Goal: Answer question/provide support

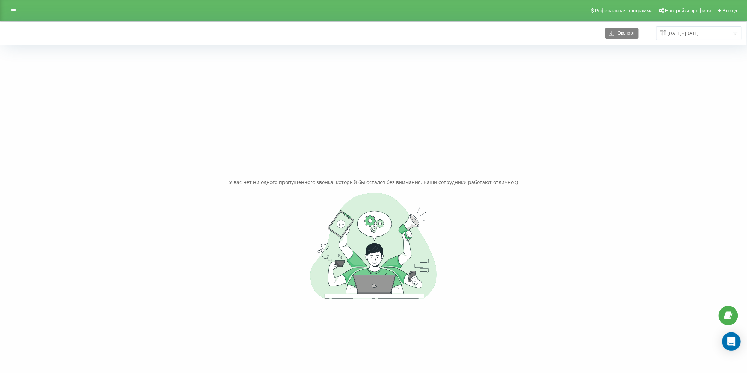
click at [733, 347] on icon "Open Intercom Messenger" at bounding box center [731, 341] width 9 height 9
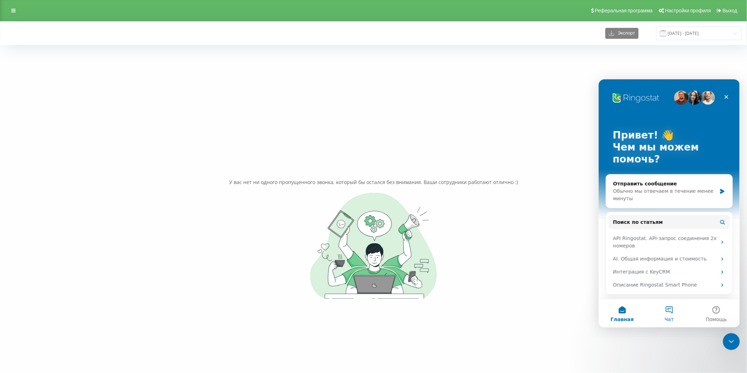
click at [670, 312] on button "Чат" at bounding box center [668, 313] width 47 height 28
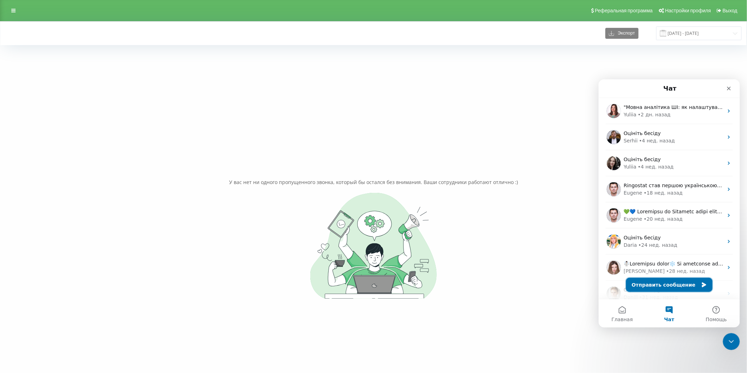
click at [687, 282] on button "Отправить сообщение" at bounding box center [669, 285] width 86 height 14
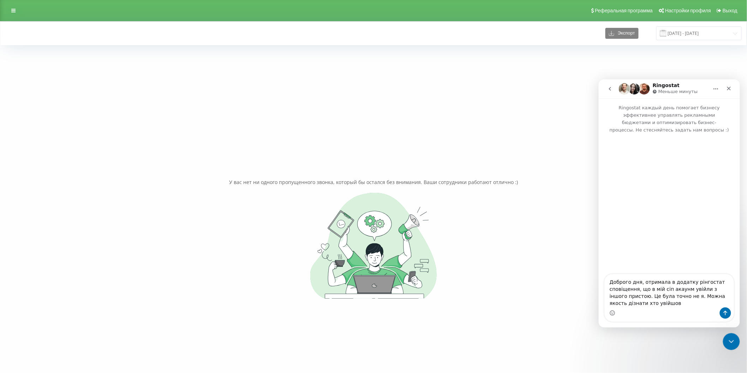
type textarea "Доброго дня, отримала в додатку рінгостат сповіщення, що в мій сіп акаунм увійл…"
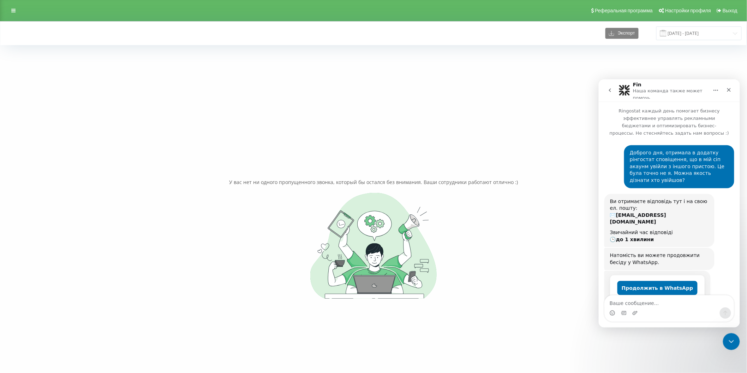
scroll to position [2, 0]
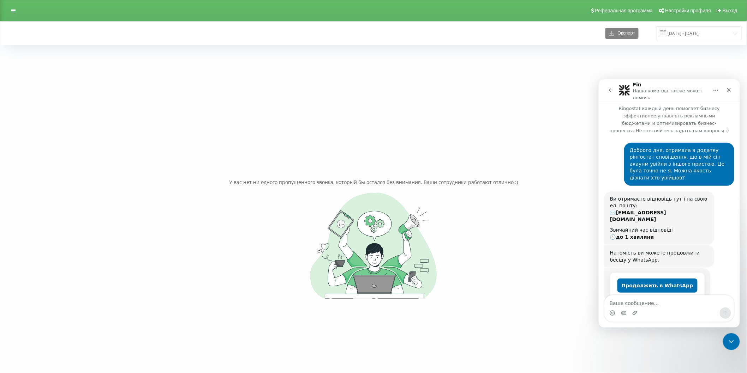
click at [634, 302] on textarea "Ваше сообщение..." at bounding box center [668, 301] width 129 height 12
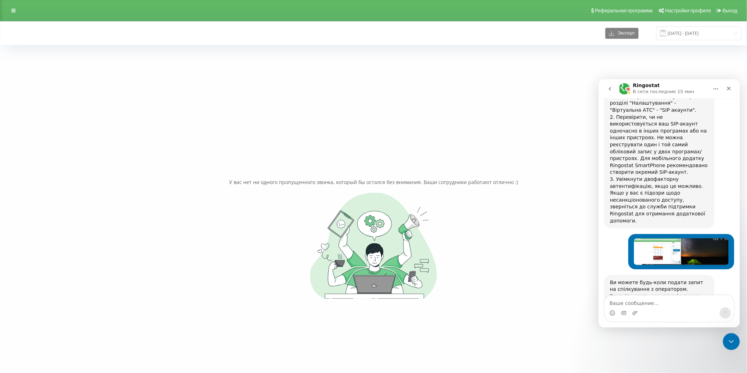
scroll to position [285, 0]
click at [649, 309] on div "Мессенджер Intercom" at bounding box center [668, 312] width 129 height 11
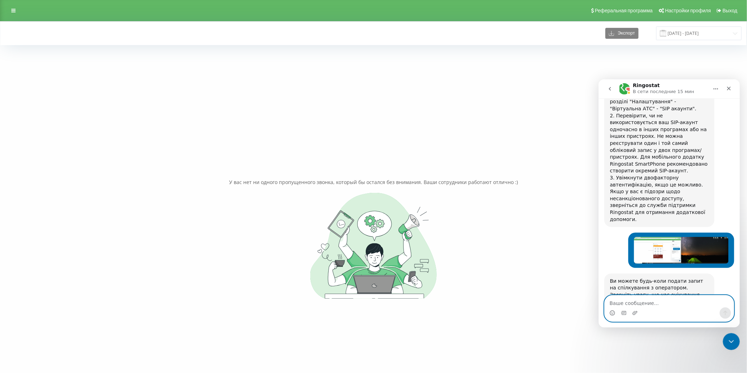
click at [645, 306] on textarea "Ваше сообщение..." at bounding box center [668, 301] width 129 height 12
drag, startPoint x: 650, startPoint y: 301, endPoint x: 649, endPoint y: 305, distance: 3.8
click at [650, 305] on textarea "Ваше сообщение..." at bounding box center [668, 301] width 129 height 12
type textarea "скрін додала"
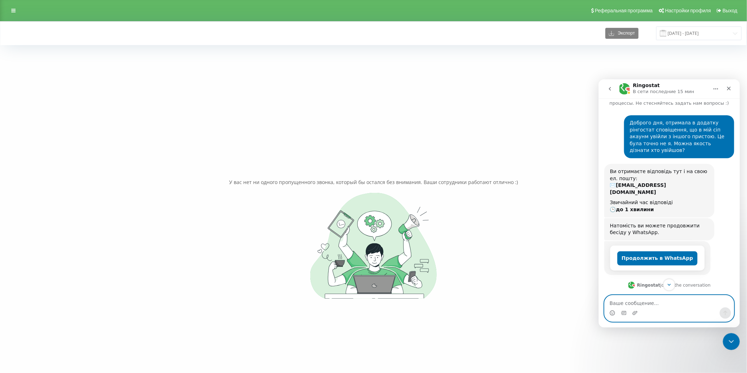
scroll to position [0, 0]
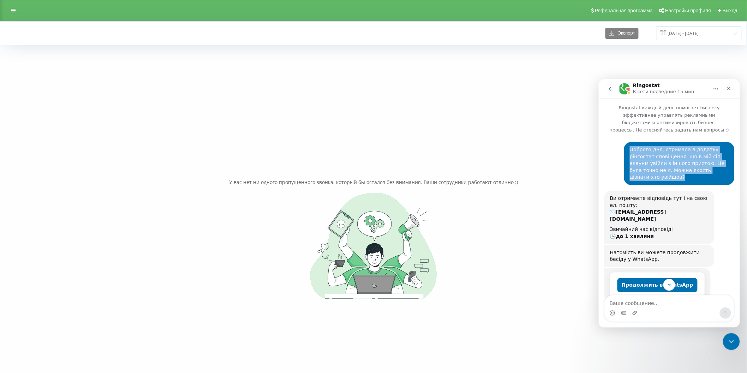
drag, startPoint x: 712, startPoint y: 162, endPoint x: 624, endPoint y: 136, distance: 92.2
click at [624, 142] on div "Доброго дня, отримала в додатку рінгостат сповіщення, що в мій сіп акаунм увійл…" at bounding box center [679, 163] width 110 height 43
copy div "Доброго дня, отримала в додатку рінгостат сповіщення, що в мій сіп акаунм увійл…"
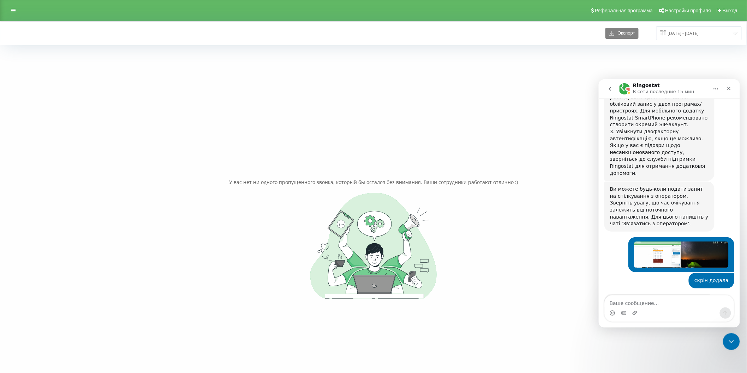
scroll to position [58, 0]
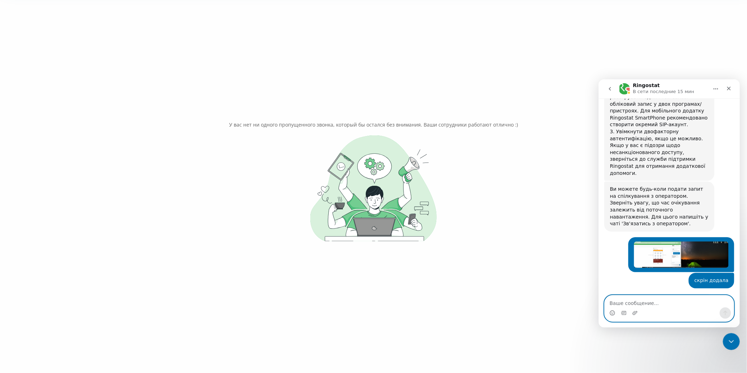
click at [636, 303] on textarea "Ваше сообщение..." at bounding box center [668, 301] width 129 height 12
paste textarea "Доброго дня, отримала в додатку рінгостат сповіщення, що в мій сіп акаунм увійл…"
type textarea "Доброго дня, отримала в додатку рінгостат сповіщення, що в мій сіп акаунм увійл…"
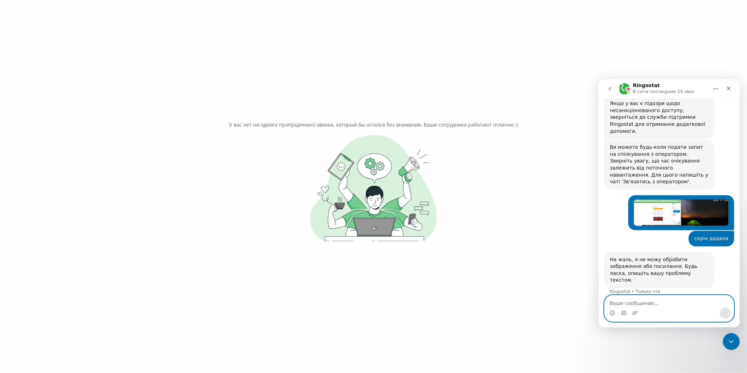
scroll to position [373, 0]
click at [565, 213] on div at bounding box center [373, 188] width 736 height 106
click at [728, 89] on icon "Закрыть" at bounding box center [728, 88] width 6 height 6
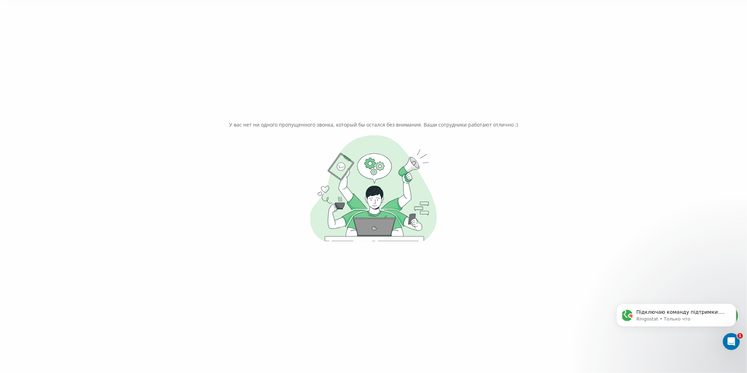
scroll to position [408, 0]
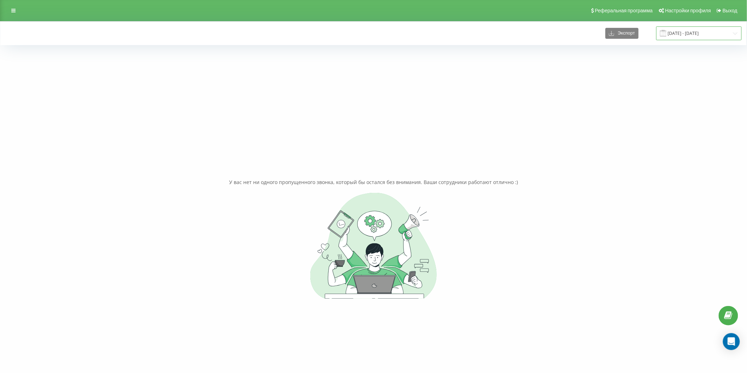
click at [691, 37] on input "10.06.2024 - 10.06.2024" at bounding box center [698, 33] width 85 height 14
click at [728, 77] on span "Next Month" at bounding box center [729, 76] width 4 height 6
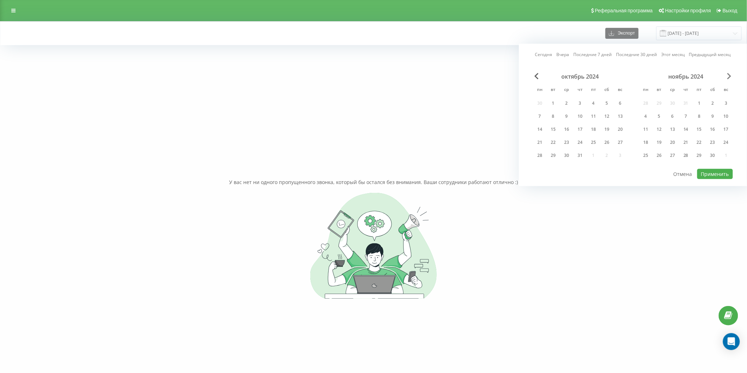
click at [728, 77] on span "Next Month" at bounding box center [729, 76] width 4 height 6
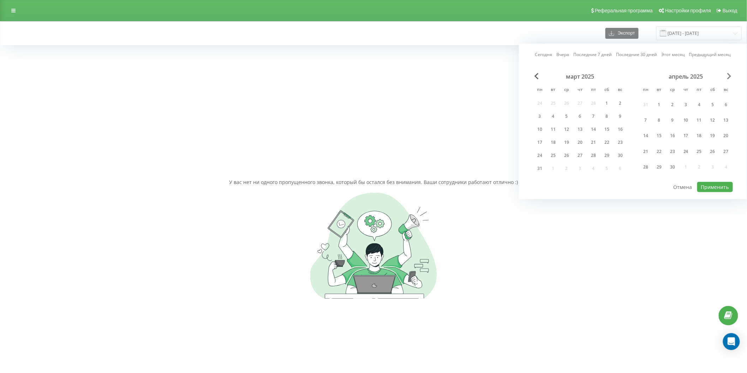
click at [728, 77] on span "Next Month" at bounding box center [729, 76] width 4 height 6
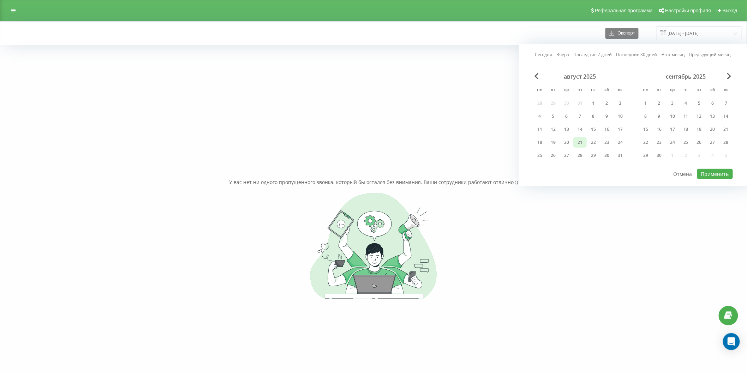
click at [579, 142] on div "21" at bounding box center [579, 142] width 9 height 9
click at [703, 174] on button "Применить" at bounding box center [715, 174] width 36 height 10
type input "[DATE] - [DATE]"
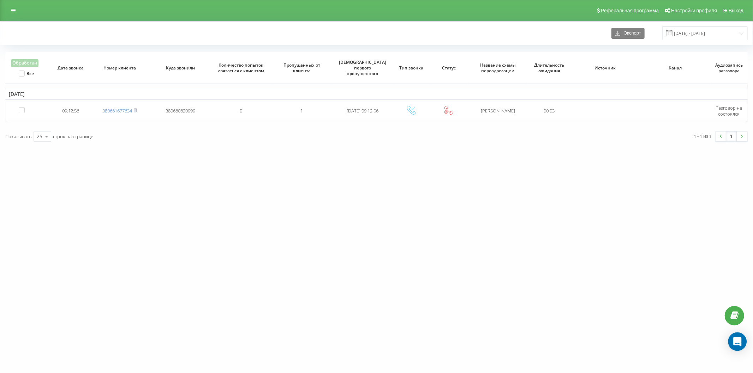
click at [742, 340] on div "Open Intercom Messenger" at bounding box center [737, 342] width 19 height 19
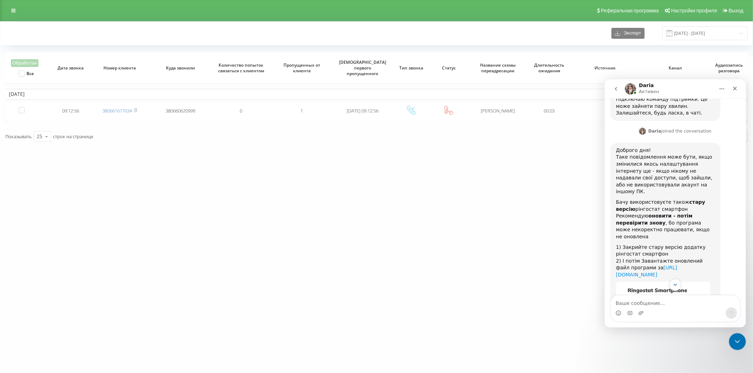
scroll to position [629, 0]
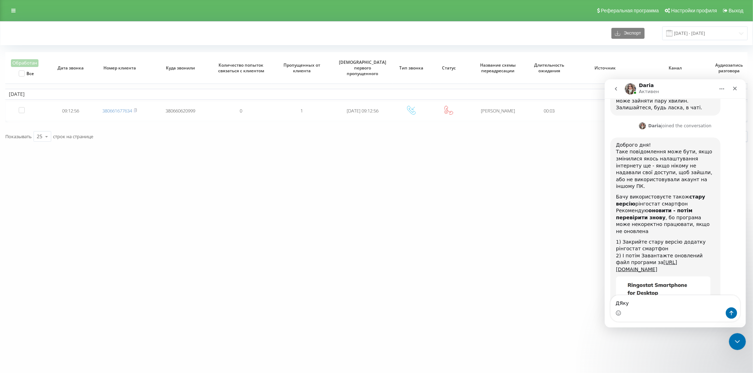
type textarea "ДЯкую"
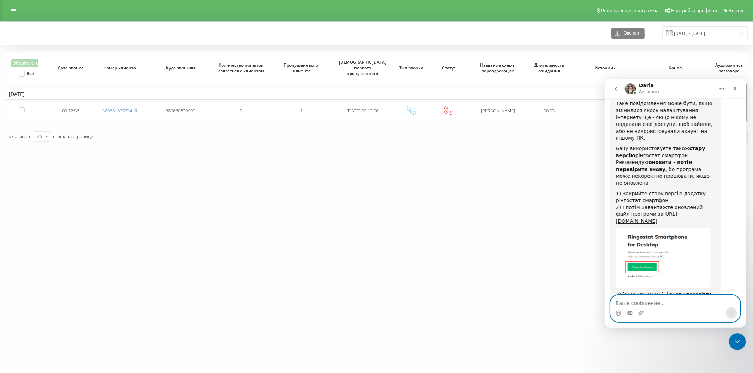
scroll to position [678, 0]
click at [639, 303] on textarea "Ваше сообщение..." at bounding box center [674, 301] width 129 height 12
type textarea "поки що нема, дякую"
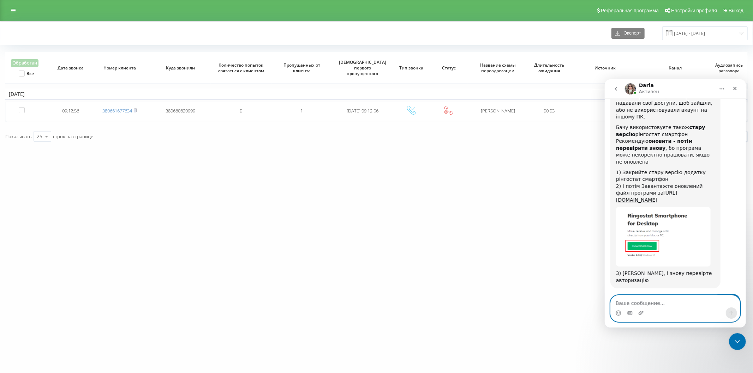
scroll to position [699, 0]
click at [734, 89] on icon "Закрыть" at bounding box center [734, 88] width 6 height 6
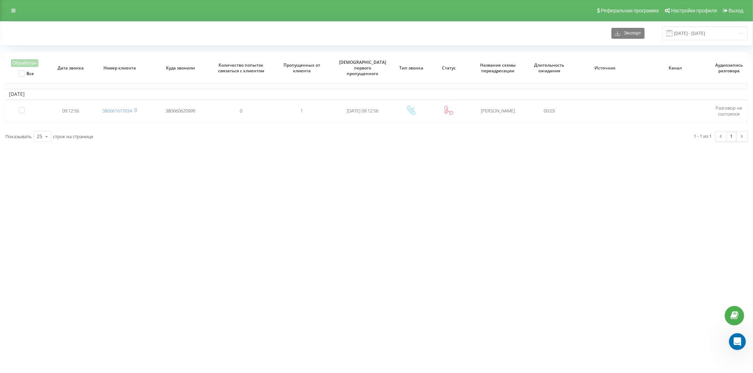
click at [227, 187] on div "ogun-grup.com.ua Проекты ogun-grup.com.ua Центр обращений Журнал звонков Журнал…" at bounding box center [376, 186] width 753 height 373
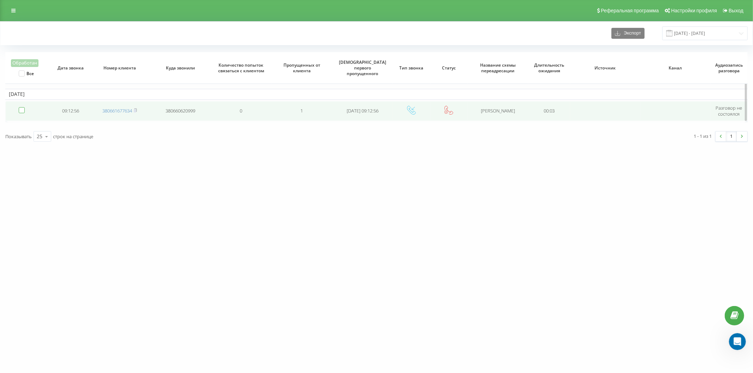
click at [22, 107] on label at bounding box center [22, 107] width 6 height 0
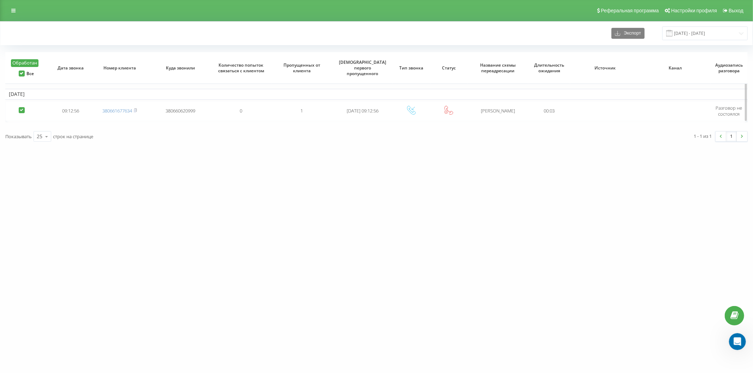
click at [26, 64] on button "Обработан" at bounding box center [25, 63] width 28 height 8
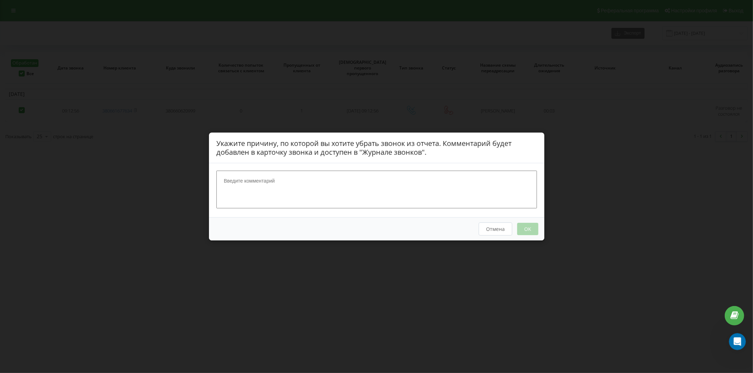
click at [237, 187] on textarea at bounding box center [376, 189] width 320 height 37
type textarea "++++"
click at [527, 234] on button "OK" at bounding box center [527, 229] width 21 height 12
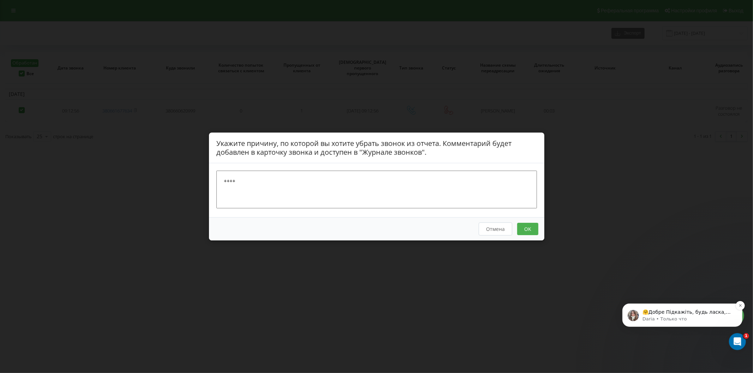
scroll to position [737, 0]
click at [521, 230] on button "OK" at bounding box center [527, 229] width 21 height 12
click at [528, 228] on button "OK" at bounding box center [527, 229] width 21 height 12
drag, startPoint x: 495, startPoint y: 225, endPoint x: 495, endPoint y: 230, distance: 5.7
click at [495, 226] on button "Отмена" at bounding box center [495, 229] width 34 height 13
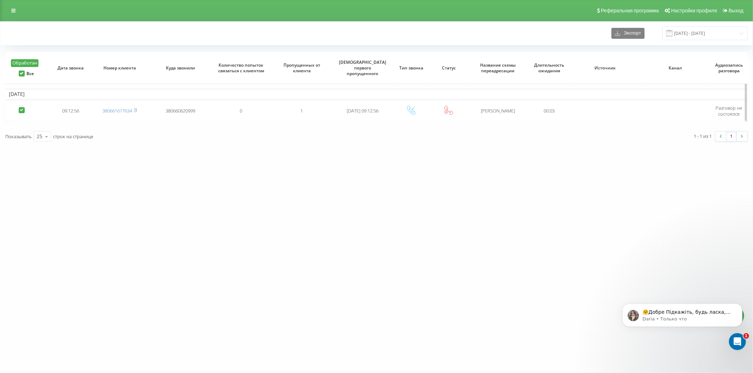
click at [17, 58] on th "Обработан Все" at bounding box center [28, 68] width 47 height 32
click at [18, 65] on button "Обработан" at bounding box center [25, 63] width 28 height 8
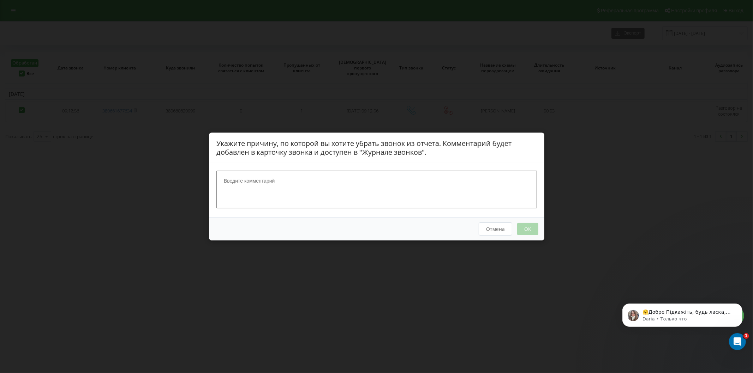
click at [493, 232] on button "Отмена" at bounding box center [495, 229] width 34 height 13
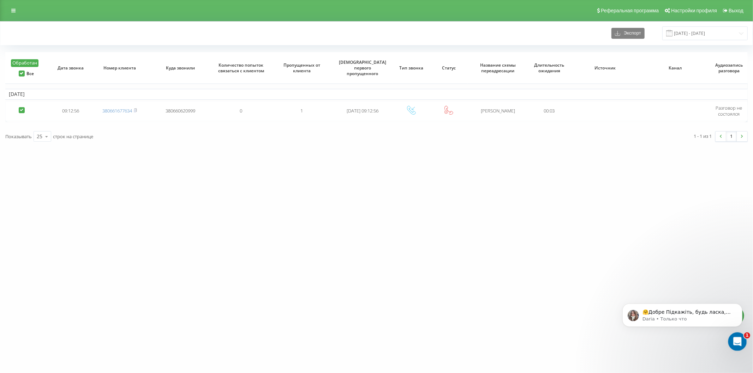
click at [738, 345] on div "Открыть службу сообщений Intercom" at bounding box center [735, 340] width 23 height 23
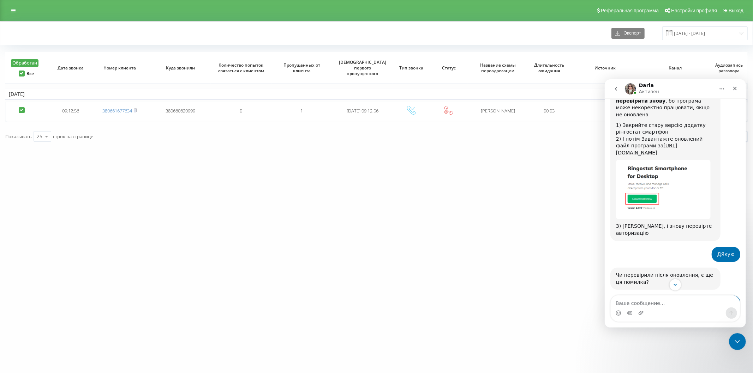
scroll to position [749, 0]
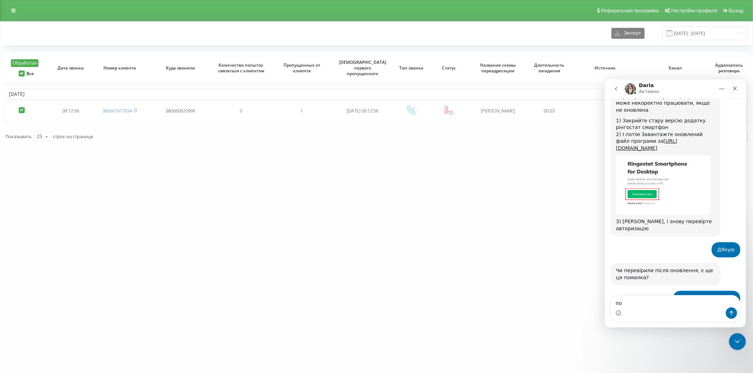
type textarea "п"
type textarea "н"
type textarea "на зараз все, дякую)"
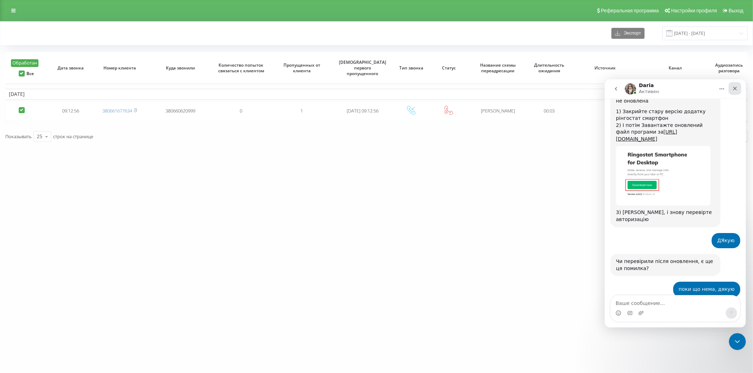
click at [736, 86] on icon "Закрыть" at bounding box center [735, 88] width 4 height 4
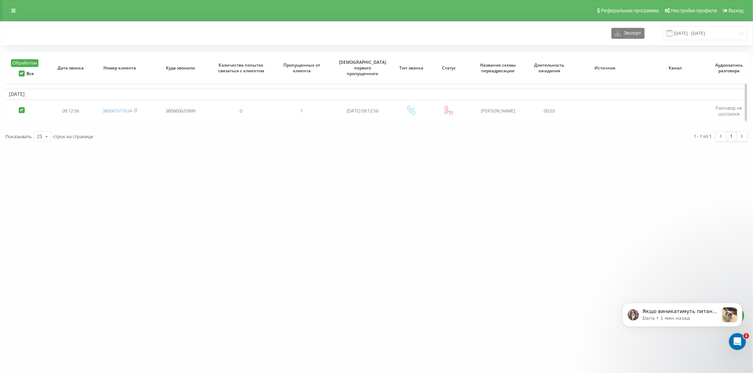
scroll to position [912, 0]
click at [707, 313] on p "Якщо виникатимуть питання та буде потрібна наша допомога — звертайтеся до нас у…" at bounding box center [680, 311] width 76 height 7
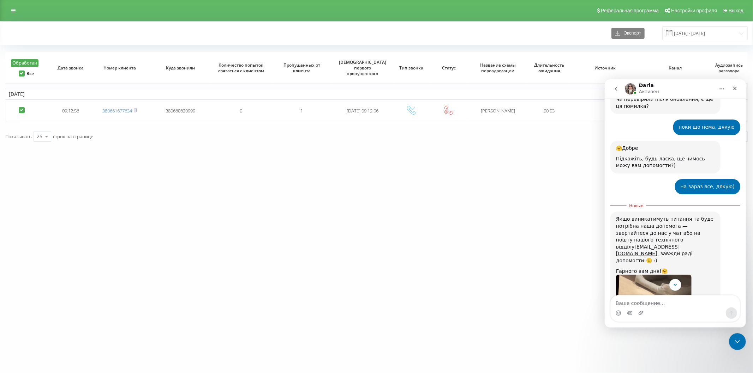
scroll to position [924, 0]
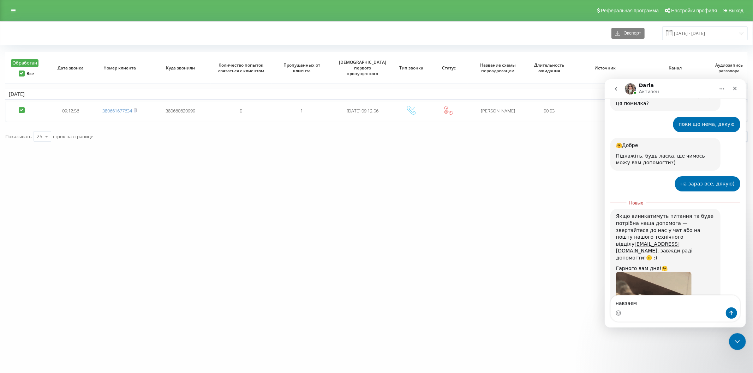
type textarea "навзаєм!"
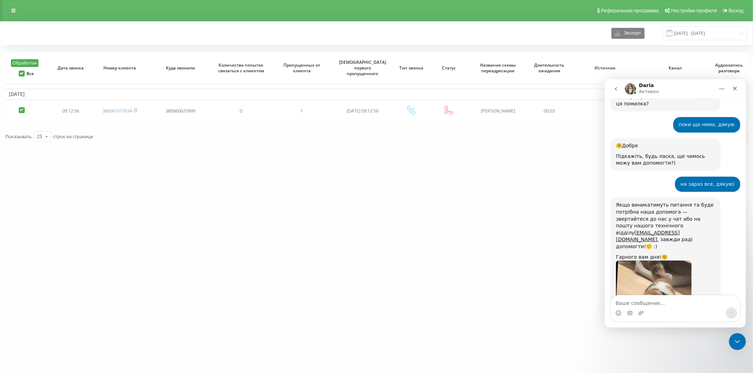
scroll to position [933, 0]
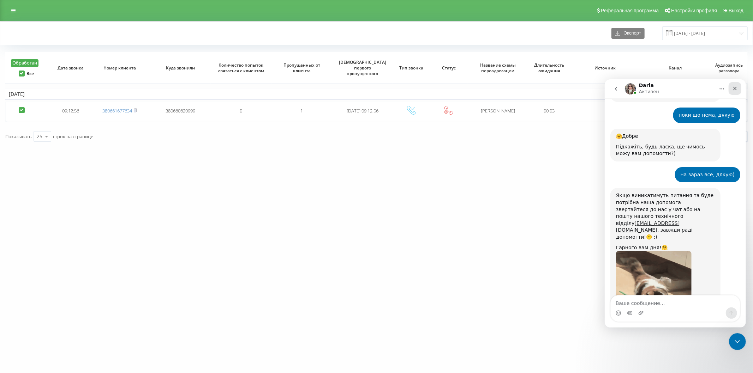
click at [735, 90] on icon "Закрыть" at bounding box center [734, 88] width 6 height 6
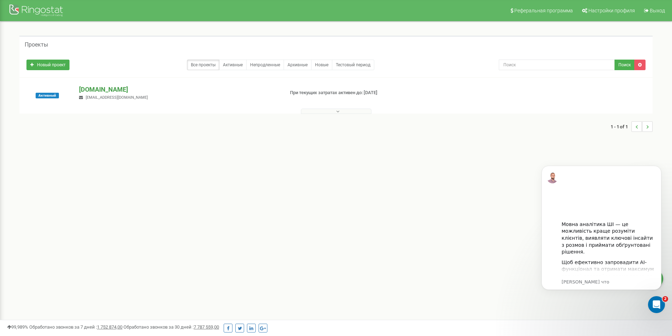
click at [122, 89] on p "[DOMAIN_NAME]" at bounding box center [178, 89] width 199 height 9
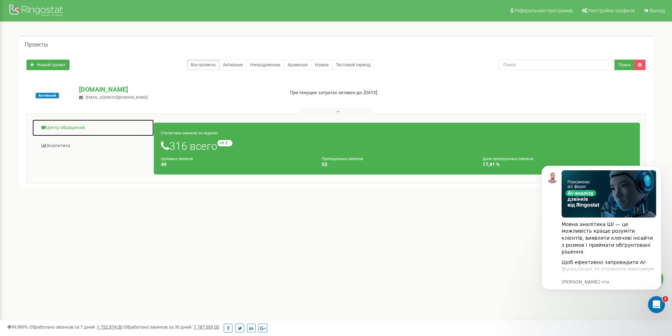
click at [63, 127] on link "Центр обращений" at bounding box center [93, 127] width 122 height 17
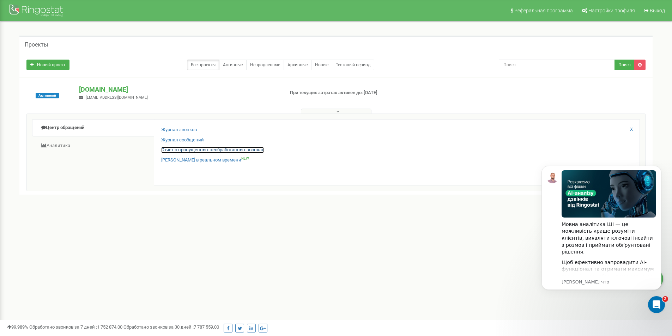
click at [167, 151] on link "Отчет о пропущенных необработанных звонках" at bounding box center [212, 150] width 103 height 7
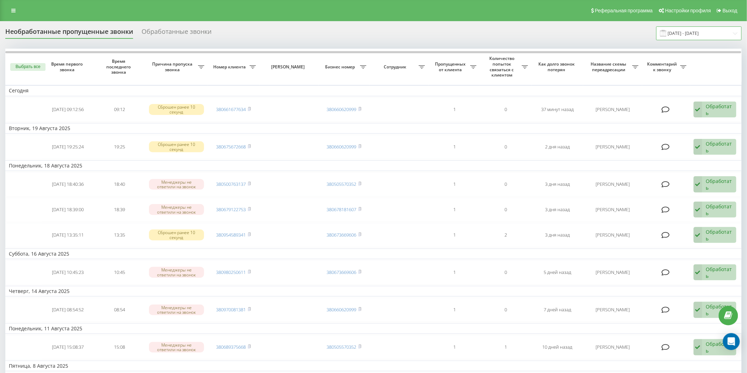
click at [698, 35] on input "21.07.2025 - 21.08.2025" at bounding box center [698, 33] width 85 height 14
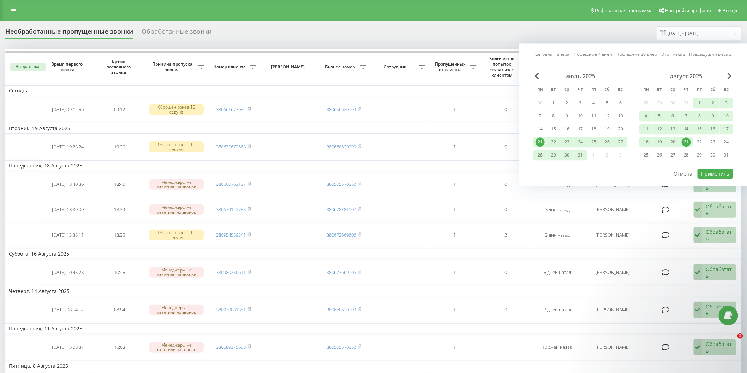
click at [688, 139] on div "21" at bounding box center [685, 142] width 9 height 9
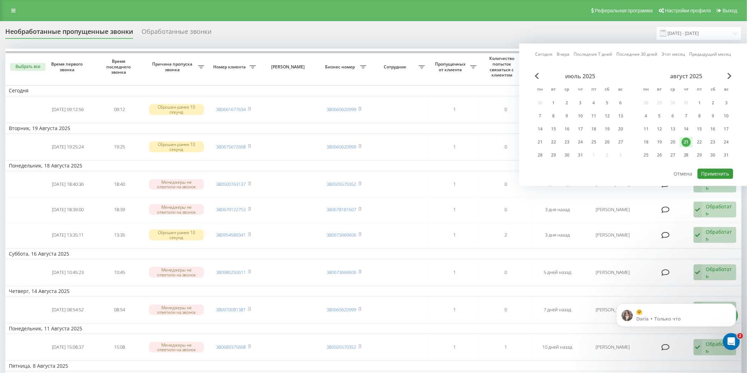
click at [719, 174] on button "Применить" at bounding box center [715, 174] width 36 height 10
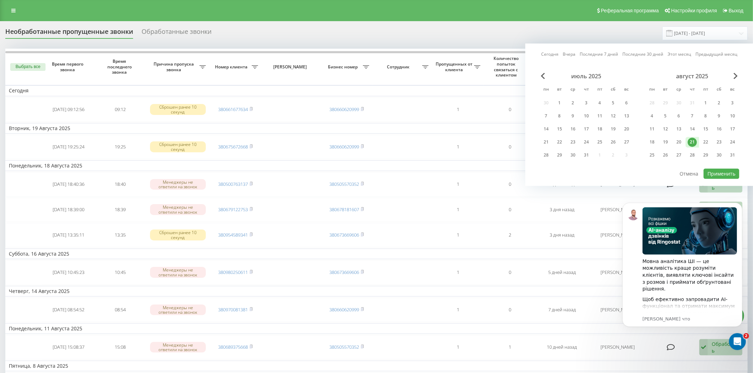
type input "[DATE] - [DATE]"
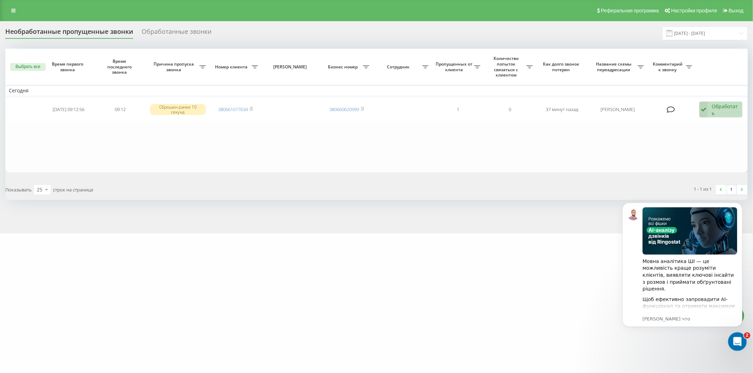
click at [739, 338] on icon "Открыть службу сообщений Intercom" at bounding box center [736, 341] width 12 height 12
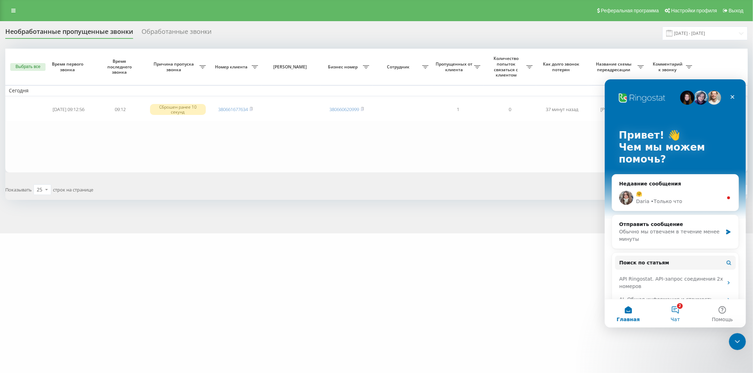
click at [677, 312] on button "2 Чат" at bounding box center [674, 313] width 47 height 28
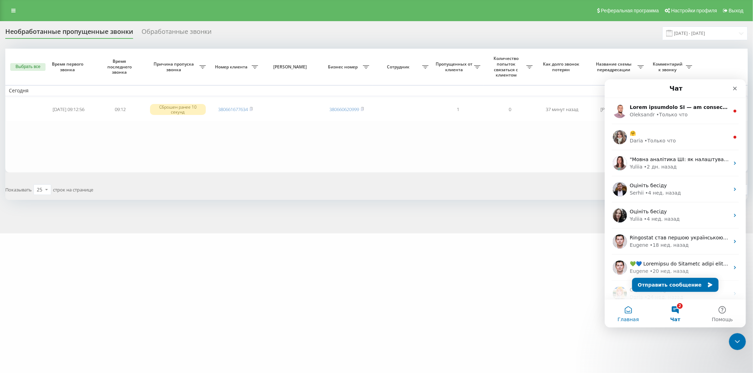
click at [630, 312] on button "Главная" at bounding box center [627, 313] width 47 height 28
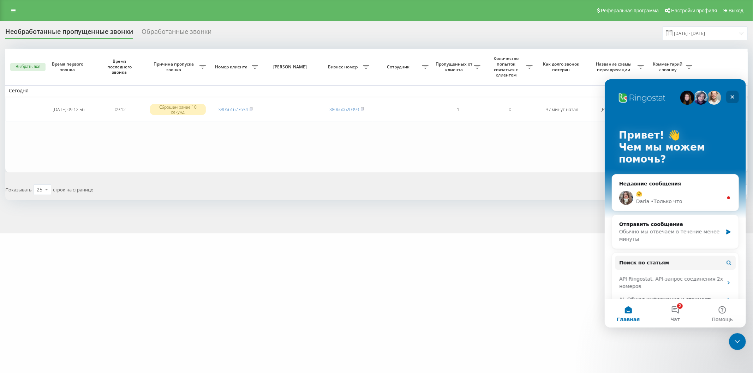
click at [733, 93] on div "Закрыть" at bounding box center [731, 96] width 13 height 13
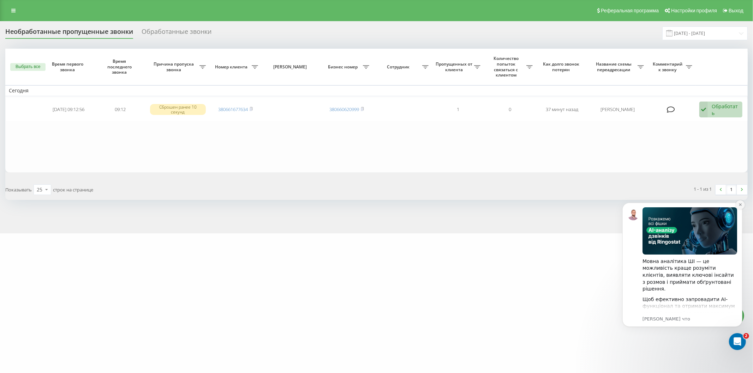
click at [738, 204] on icon "Dismiss notification" at bounding box center [740, 205] width 4 height 4
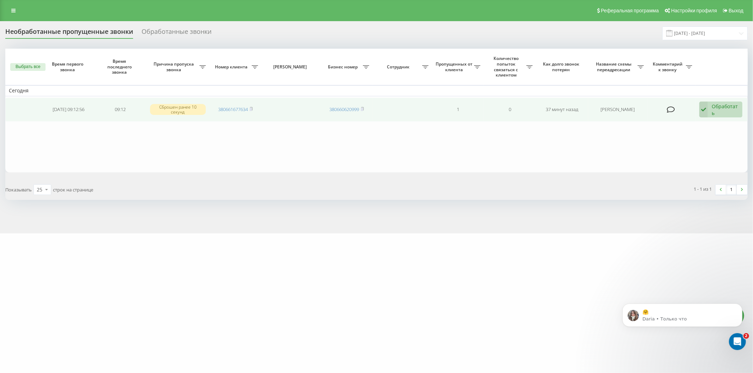
click at [722, 108] on div "Обработать" at bounding box center [724, 109] width 27 height 13
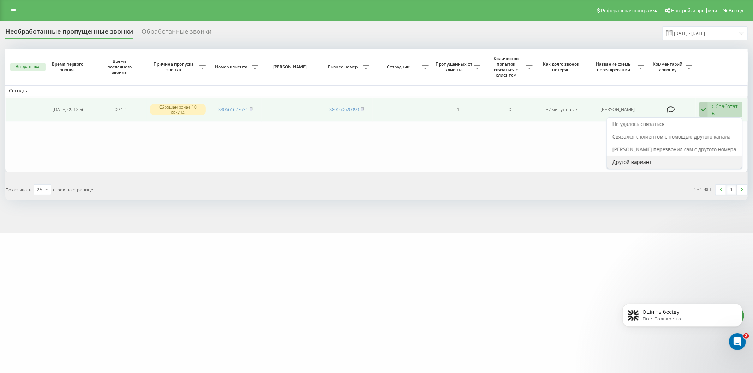
click at [649, 160] on span "Другой вариант" at bounding box center [631, 162] width 39 height 7
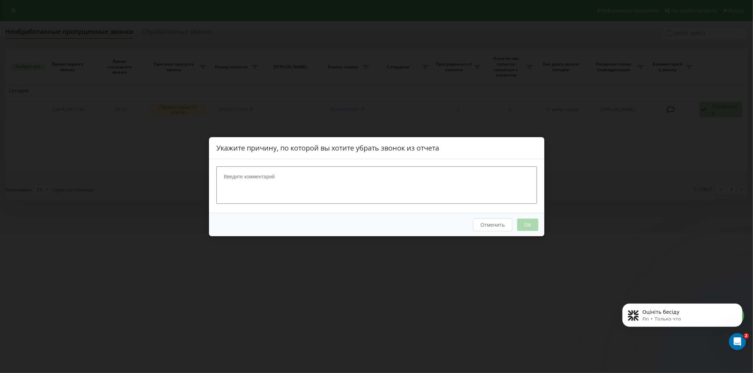
click at [276, 183] on textarea at bounding box center [376, 184] width 320 height 37
type textarea "n"
type textarea "Тест"
click at [527, 226] on button "OK" at bounding box center [527, 224] width 21 height 12
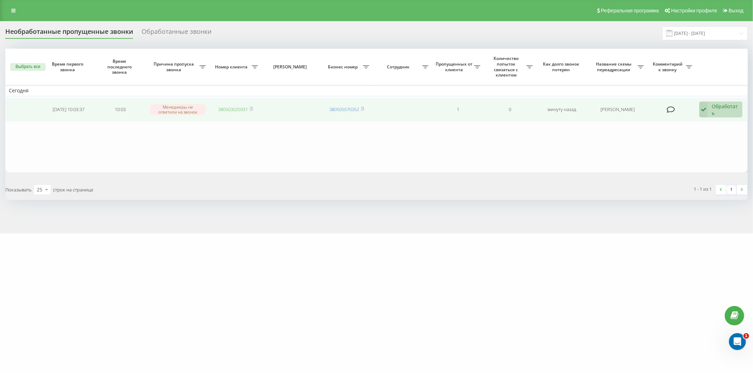
click at [228, 110] on link "380503025931" at bounding box center [233, 109] width 30 height 6
